Goal: Navigation & Orientation: Find specific page/section

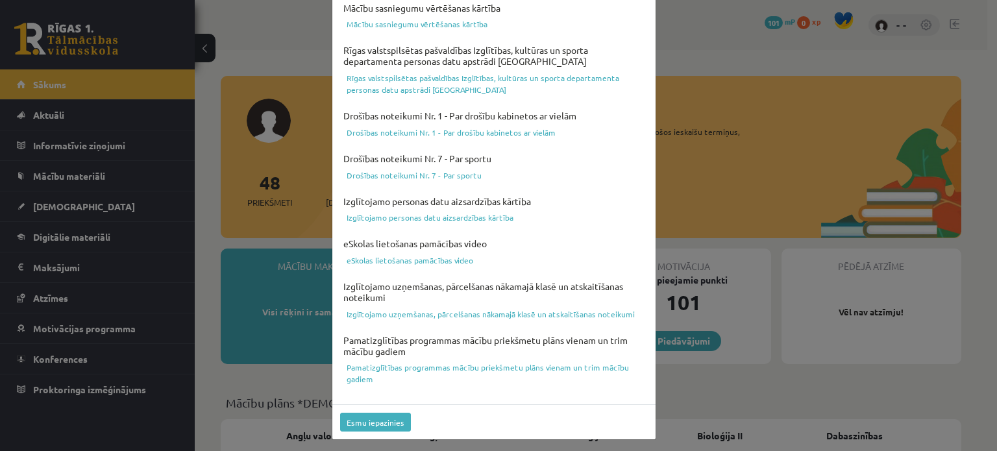
scroll to position [483, 0]
click at [361, 425] on button "Esmu iepazinies" at bounding box center [375, 420] width 71 height 19
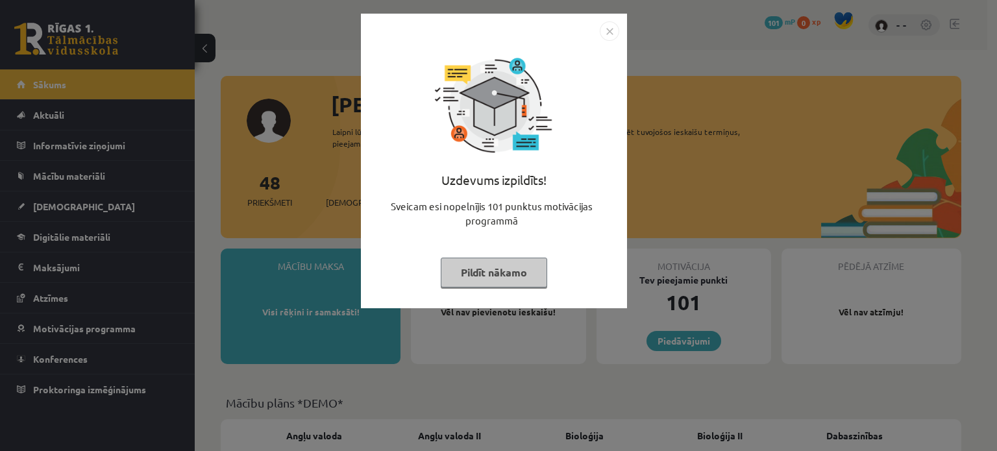
click at [600, 31] on img "Close" at bounding box center [609, 30] width 19 height 19
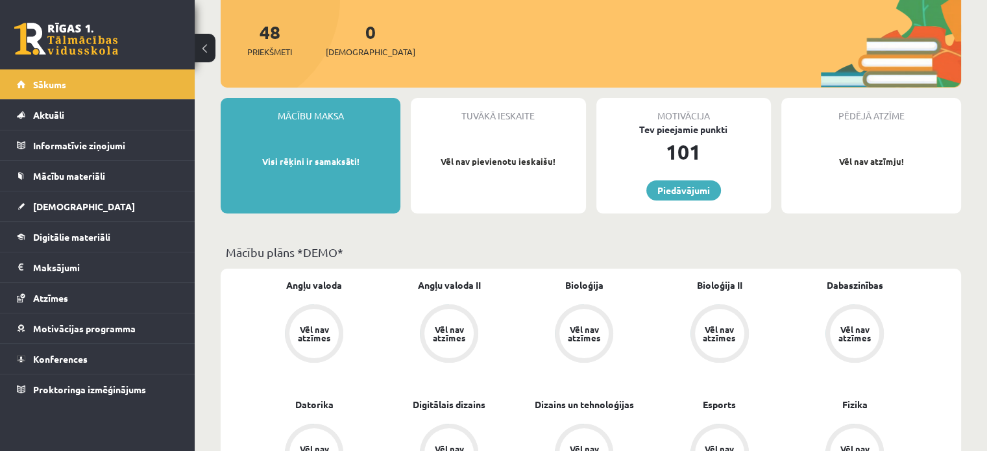
scroll to position [151, 0]
click at [308, 328] on div "Vēl nav atzīmes" at bounding box center [314, 333] width 36 height 17
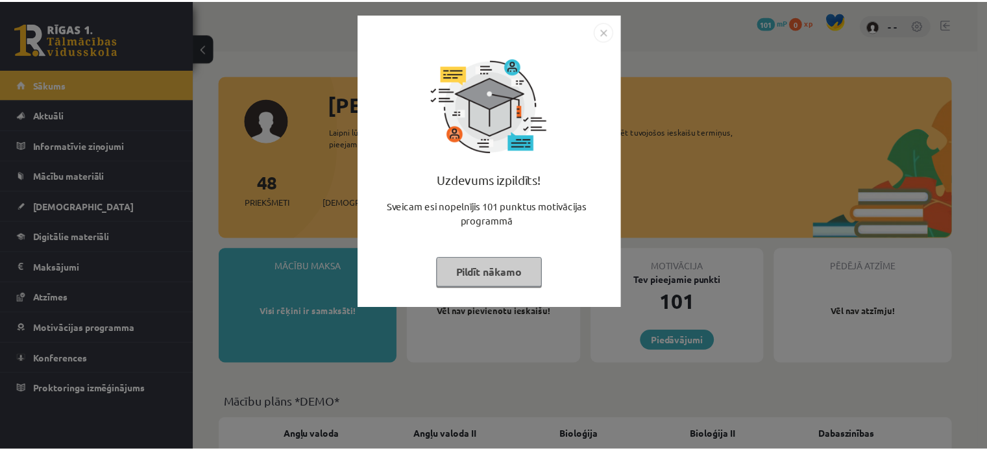
scroll to position [151, 0]
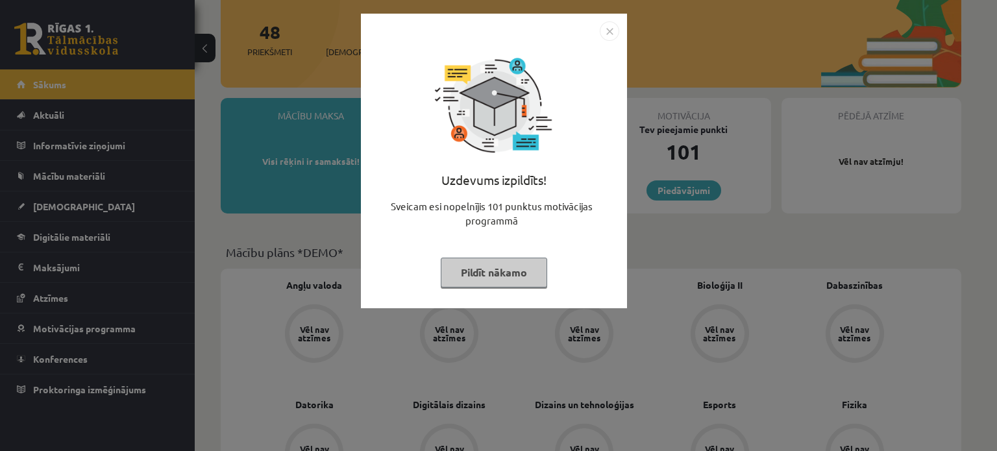
click at [610, 32] on img "Close" at bounding box center [609, 30] width 19 height 19
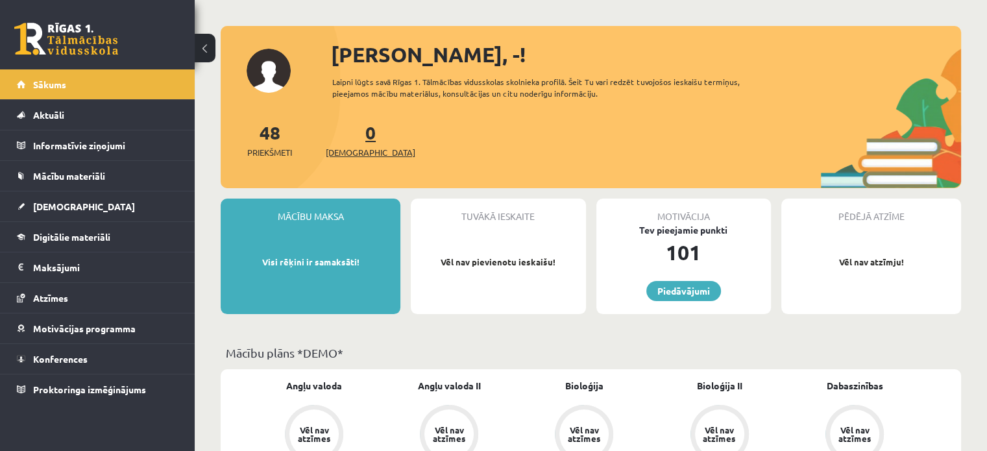
scroll to position [43, 0]
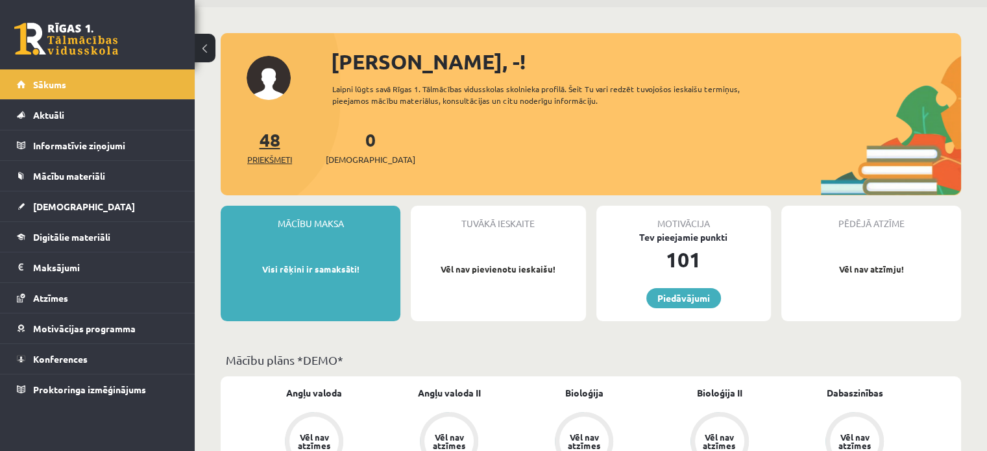
click at [273, 142] on link "48 Priekšmeti" at bounding box center [269, 147] width 45 height 38
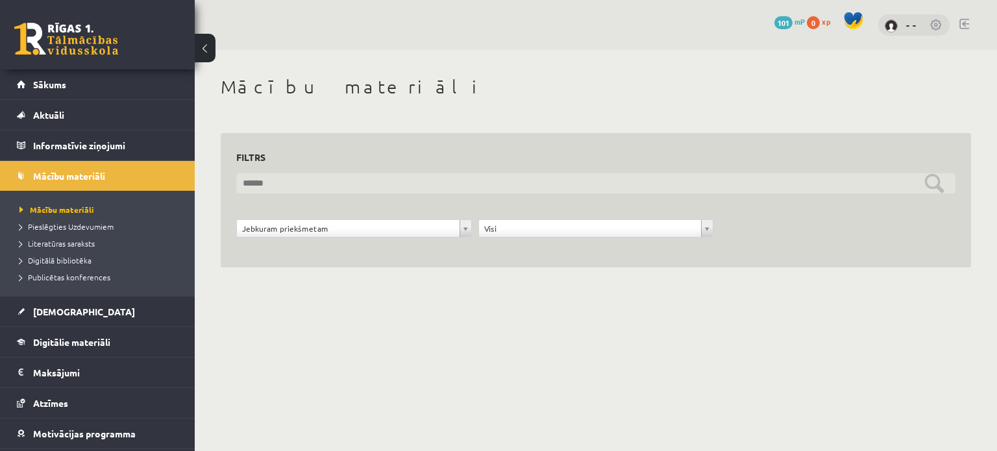
click at [342, 186] on input "text" at bounding box center [595, 183] width 719 height 20
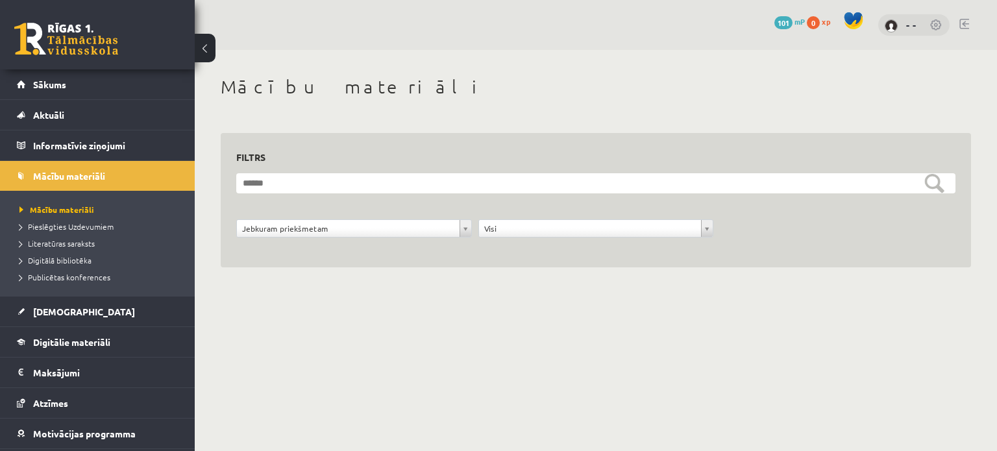
click at [546, 285] on div "**********" at bounding box center [596, 186] width 802 height 273
click at [55, 80] on span "Sākums" at bounding box center [49, 85] width 33 height 12
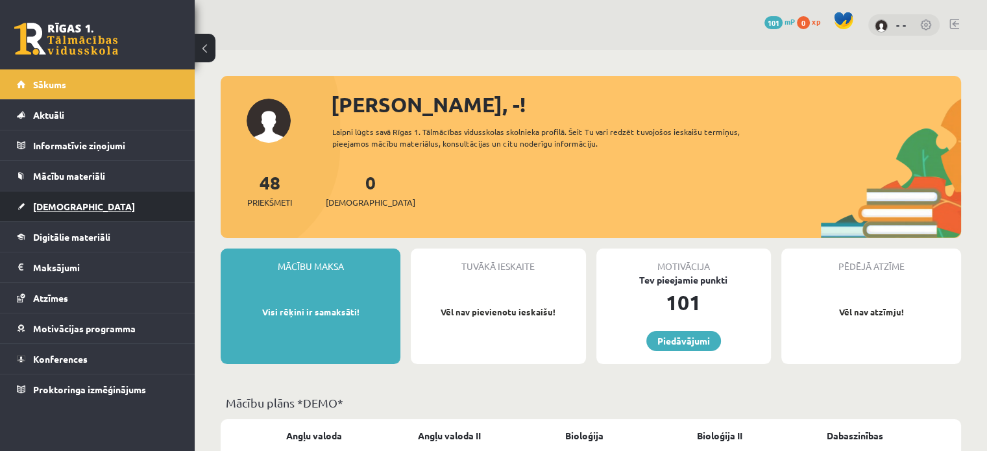
click at [62, 207] on span "[DEMOGRAPHIC_DATA]" at bounding box center [84, 207] width 102 height 12
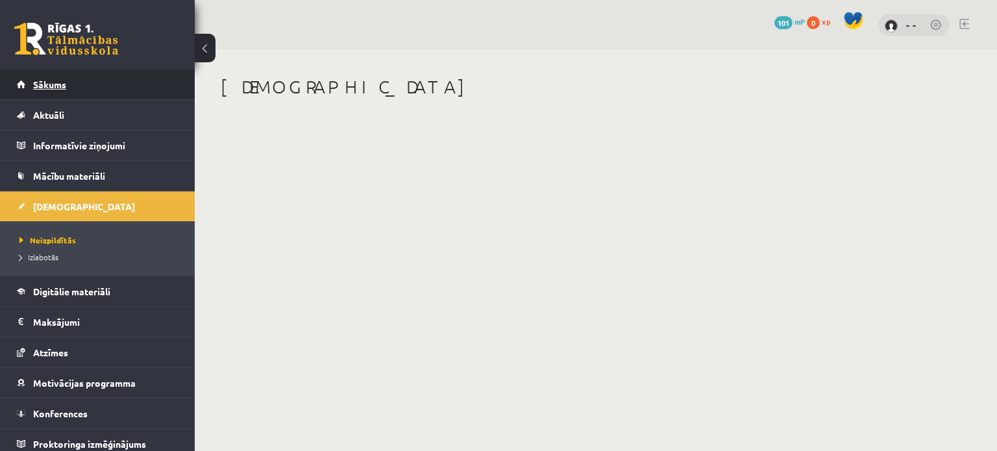
click at [45, 73] on link "Sākums" at bounding box center [98, 84] width 162 height 30
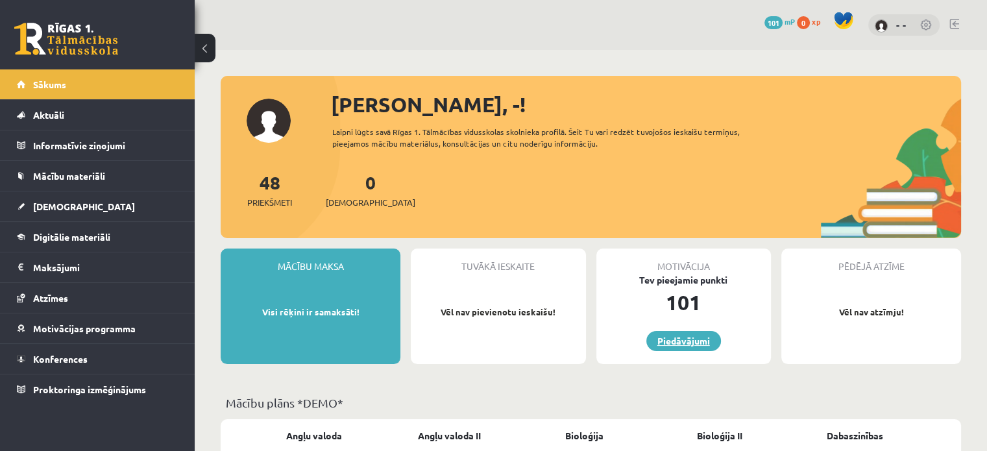
click at [687, 339] on link "Piedāvājumi" at bounding box center [683, 341] width 75 height 20
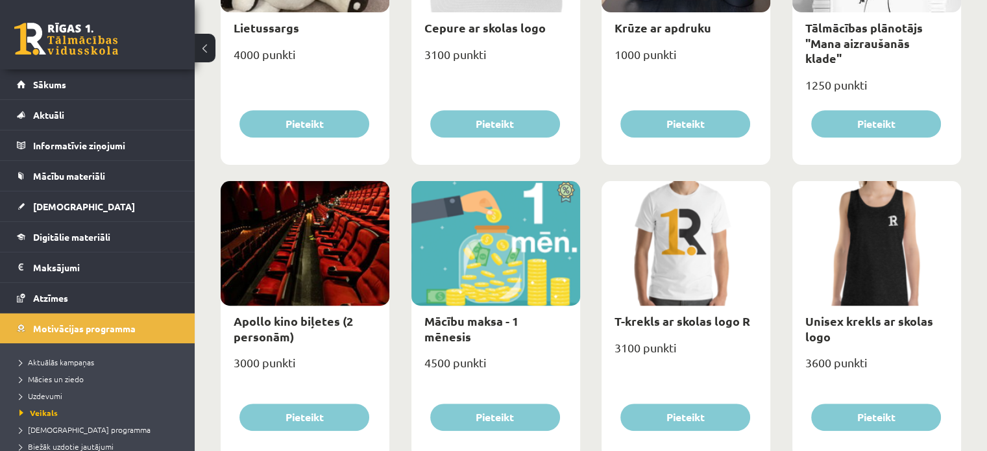
scroll to position [325, 0]
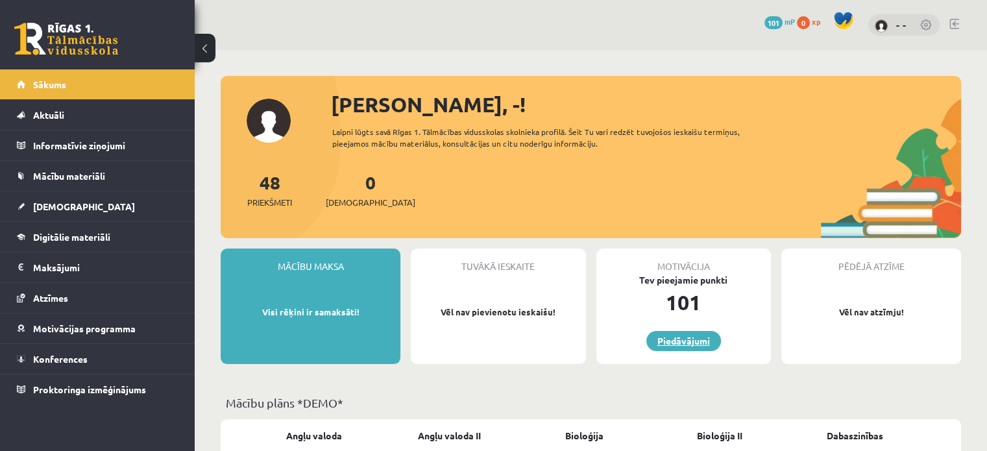
click at [685, 341] on link "Piedāvājumi" at bounding box center [683, 341] width 75 height 20
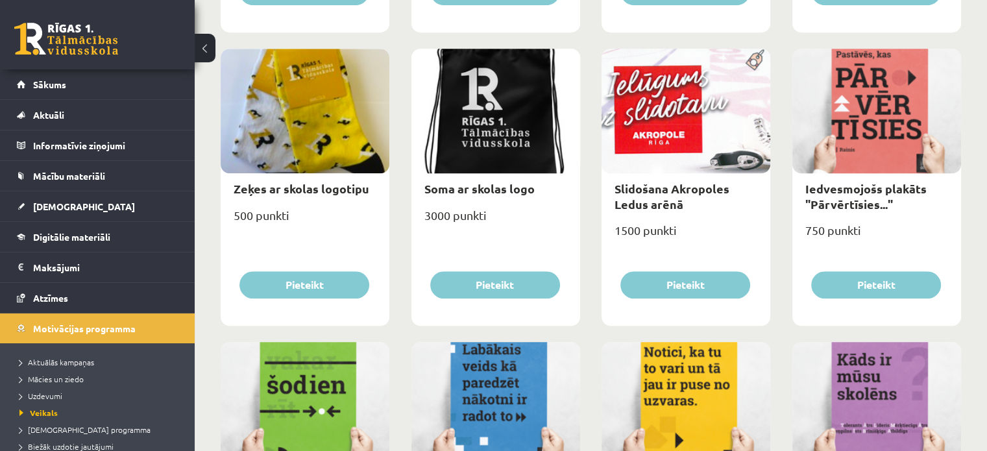
scroll to position [916, 0]
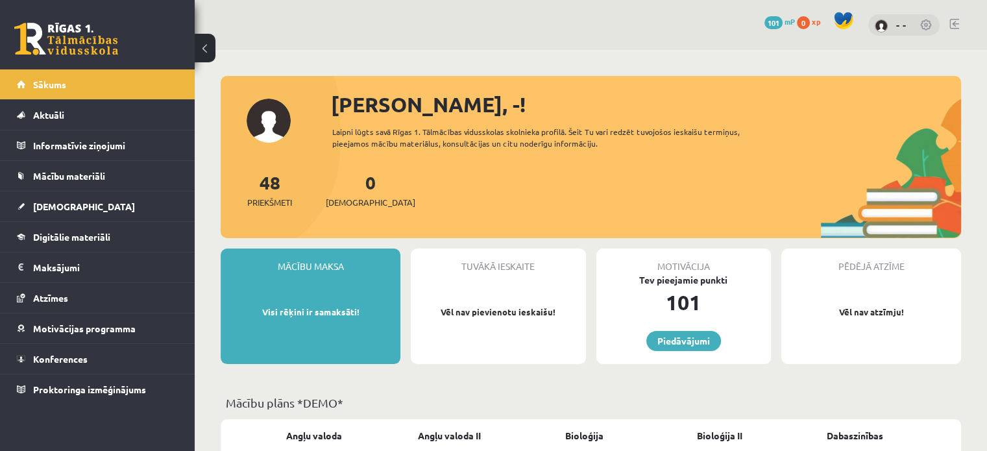
click at [512, 154] on div "[PERSON_NAME], -! Laipni lūgts savā Rīgas 1. Tālmācības vidusskolas skolnieka p…" at bounding box center [591, 163] width 741 height 149
click at [69, 88] on link "Sākums" at bounding box center [98, 84] width 162 height 30
